Goal: Check status: Check status

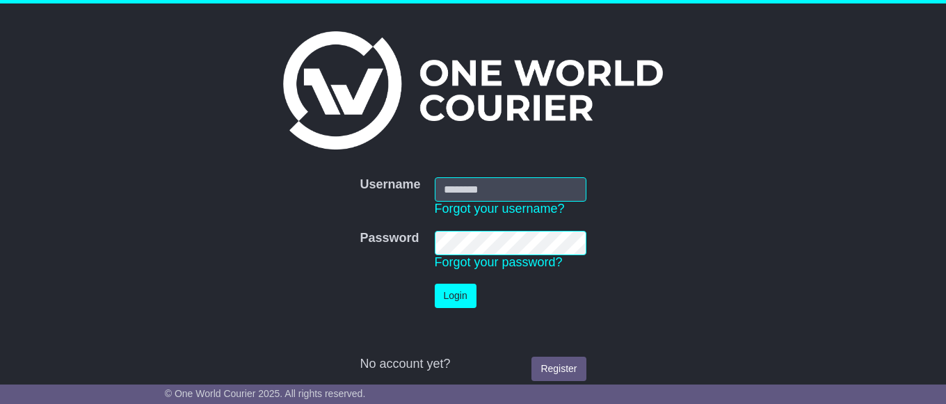
drag, startPoint x: 0, startPoint y: 0, endPoint x: 528, endPoint y: 197, distance: 563.6
click at [527, 183] on input "Username" at bounding box center [511, 189] width 152 height 24
type input "**********"
click at [477, 302] on td "Login" at bounding box center [511, 296] width 166 height 38
click at [465, 303] on button "Login" at bounding box center [456, 296] width 42 height 24
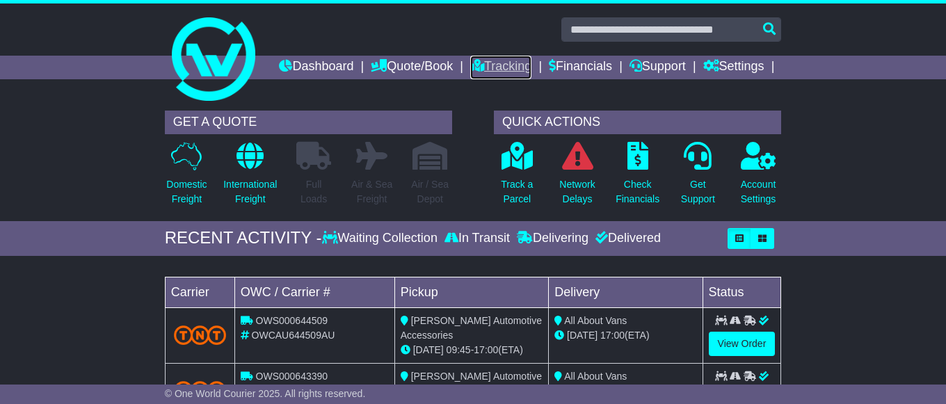
click at [532, 68] on link "Tracking" at bounding box center [500, 68] width 61 height 24
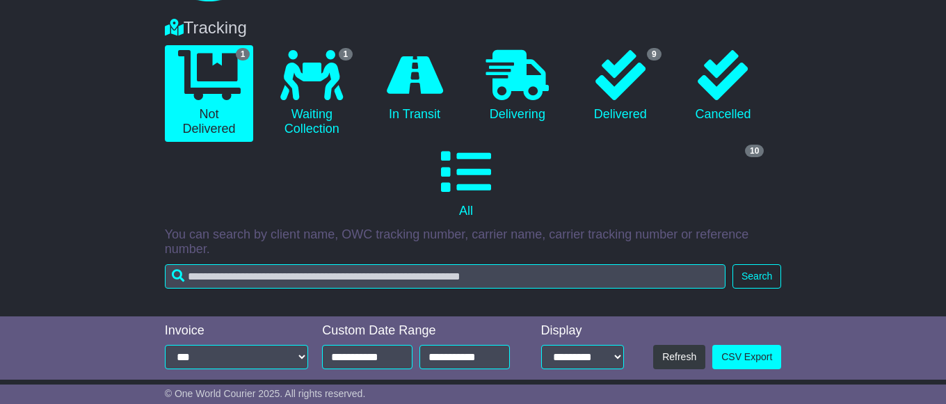
scroll to position [142, 0]
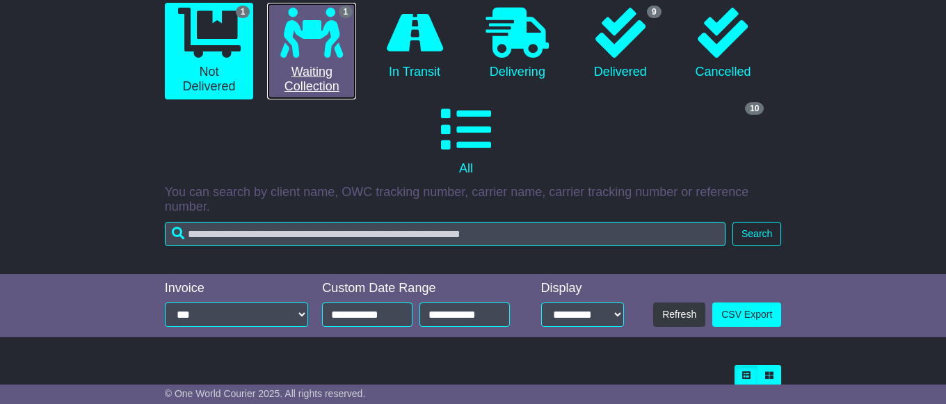
click at [317, 58] on icon at bounding box center [311, 33] width 63 height 50
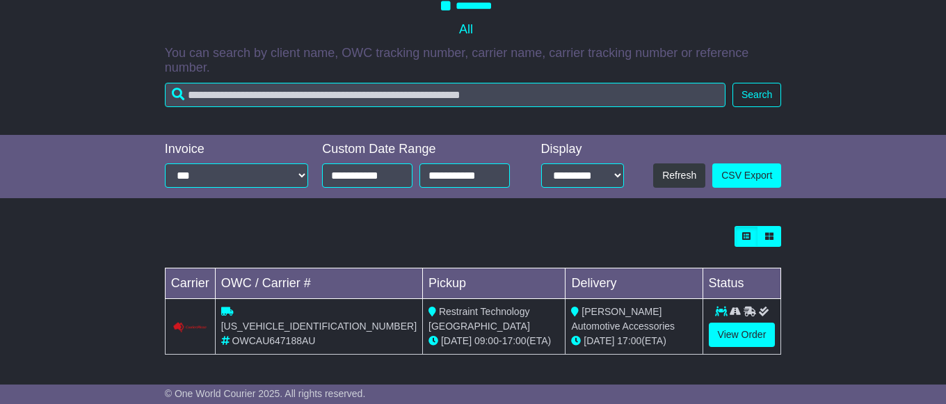
scroll to position [305, 0]
click at [755, 334] on link "View Order" at bounding box center [742, 335] width 67 height 24
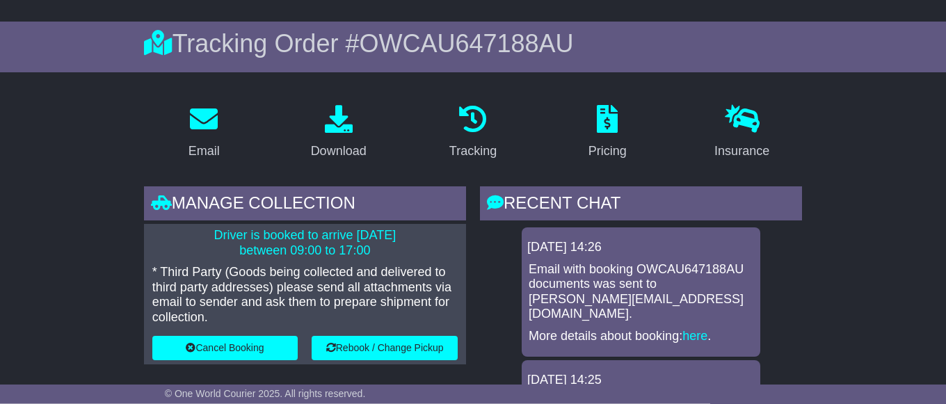
scroll to position [142, 0]
